Goal: Task Accomplishment & Management: Manage account settings

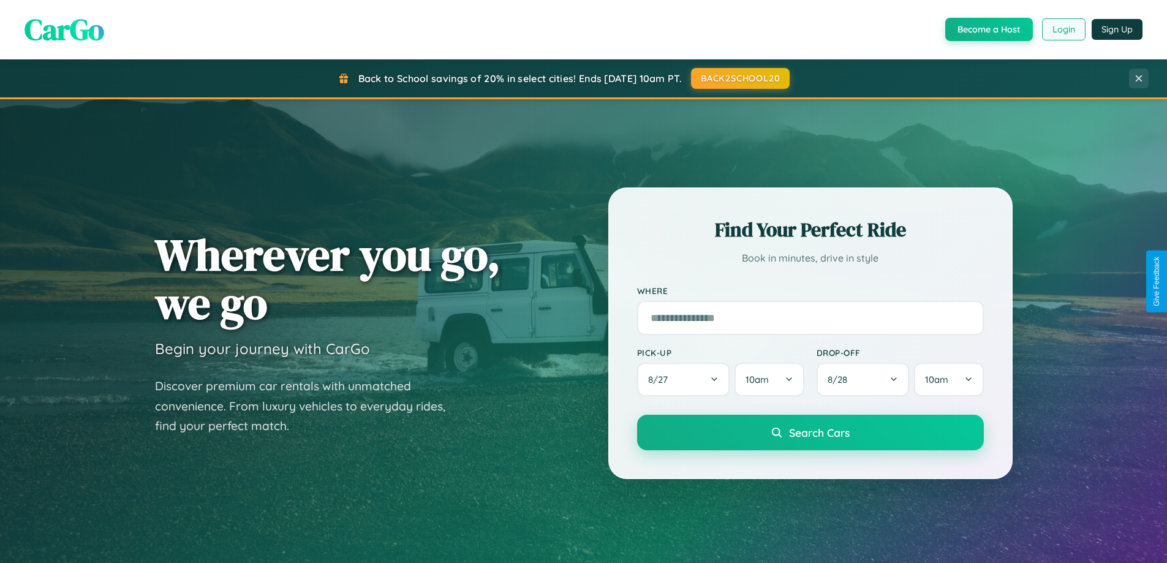
click at [1062, 29] on button "Login" at bounding box center [1063, 29] width 43 height 22
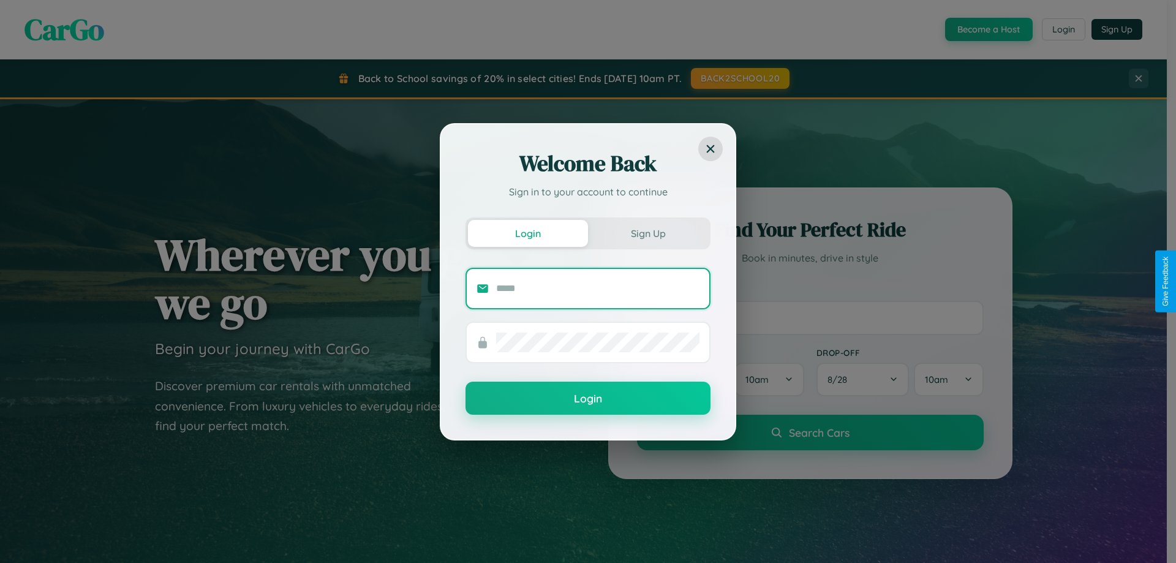
click at [598, 288] on input "text" at bounding box center [597, 289] width 203 height 20
type input "**********"
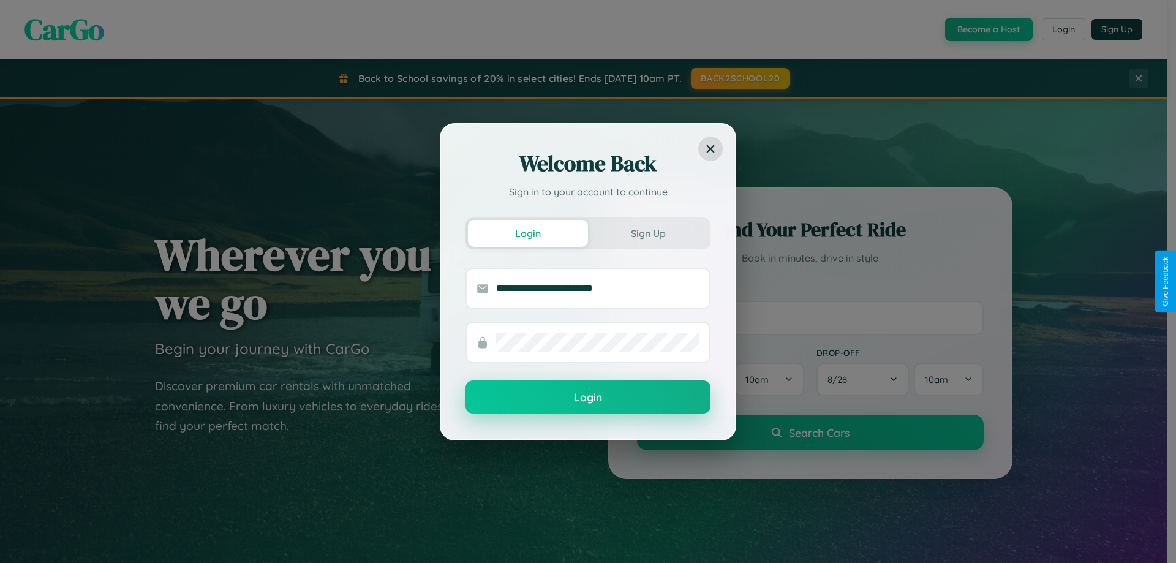
click at [588, 397] on button "Login" at bounding box center [587, 396] width 245 height 33
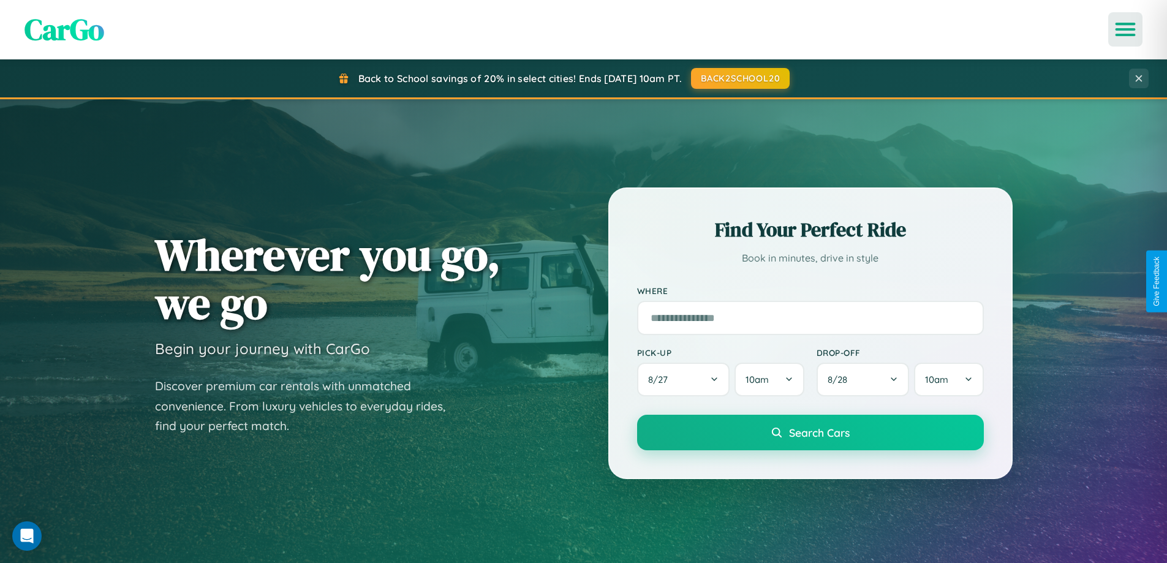
click at [1125, 29] on icon "Open menu" at bounding box center [1125, 29] width 18 height 11
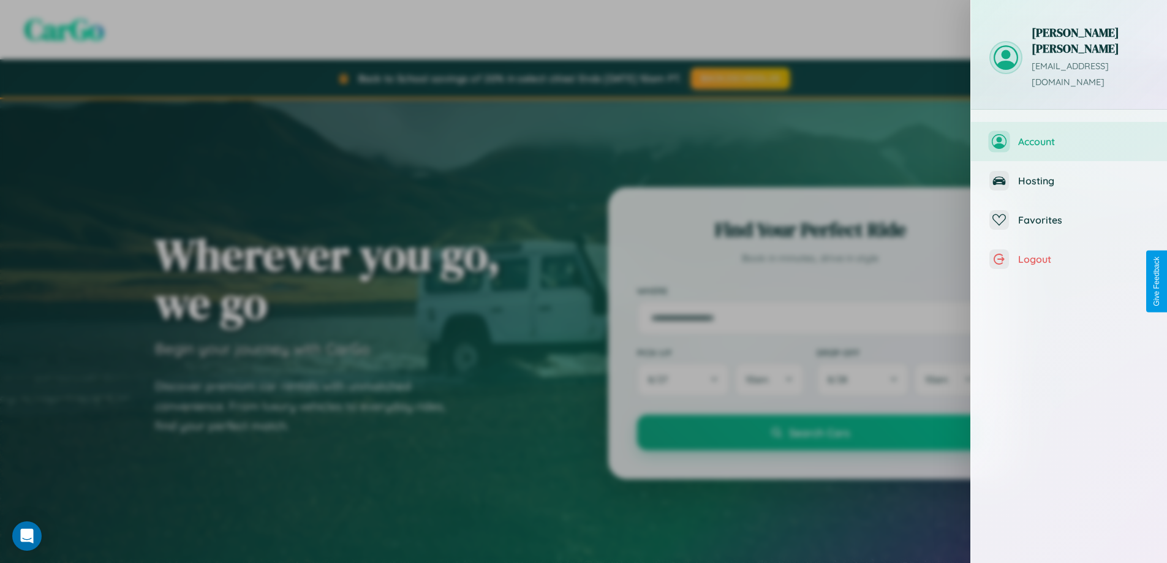
click at [1069, 135] on span "Account" at bounding box center [1083, 141] width 130 height 12
